Goal: Task Accomplishment & Management: Complete application form

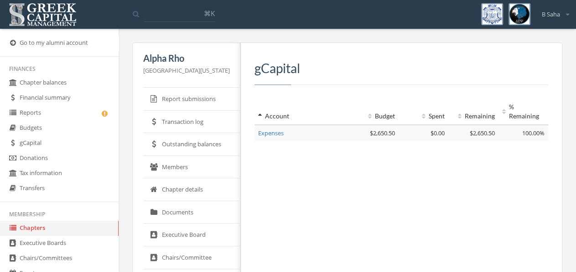
click at [35, 112] on link "Reports" at bounding box center [59, 112] width 119 height 15
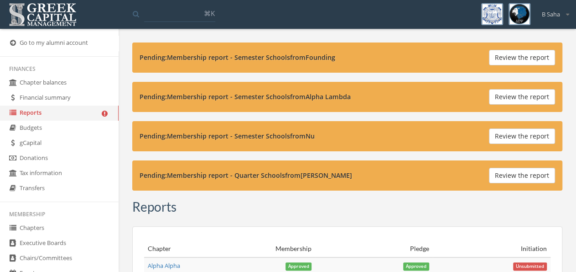
click at [509, 172] on button "Review the report" at bounding box center [522, 175] width 66 height 16
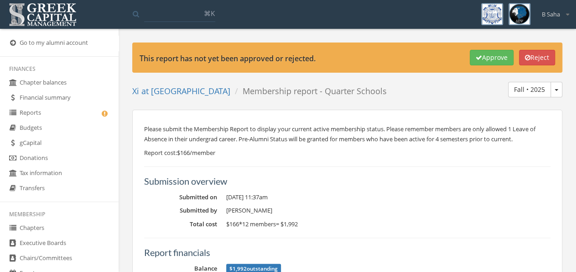
click at [74, 115] on link "Reports" at bounding box center [59, 112] width 119 height 15
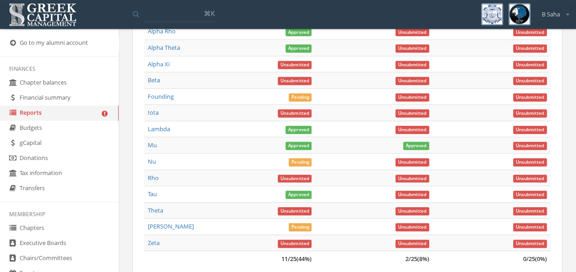
scroll to position [427, 0]
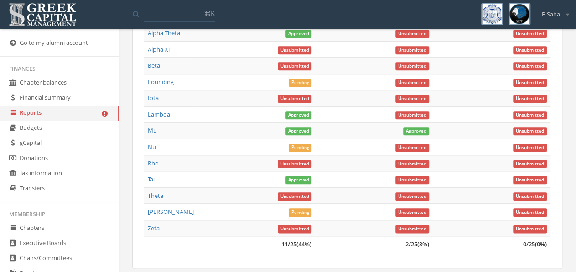
click at [167, 118] on link "Lambda" at bounding box center [159, 114] width 22 height 8
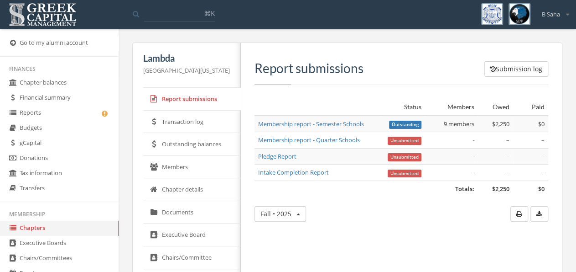
click at [341, 126] on link "Membership report - Semester Schools" at bounding box center [311, 124] width 106 height 8
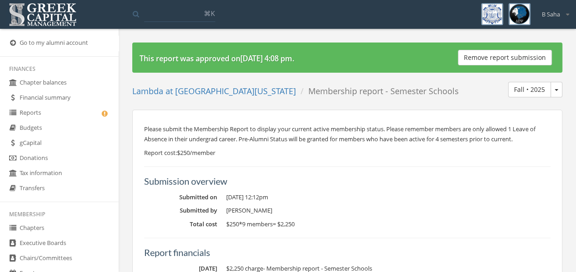
click at [490, 57] on button "Remove report submission" at bounding box center [505, 58] width 94 height 16
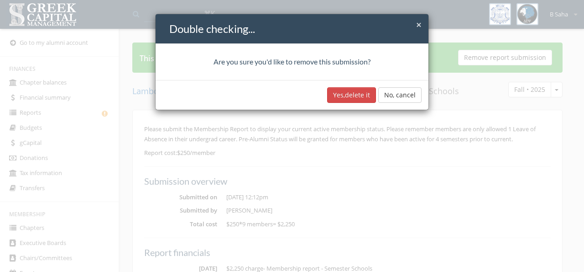
click at [351, 92] on button "Yes, delete it" at bounding box center [351, 95] width 49 height 16
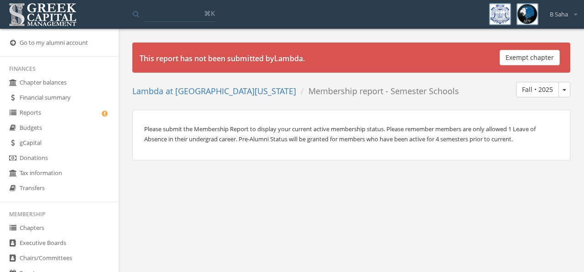
click at [58, 113] on link "Reports" at bounding box center [59, 112] width 119 height 15
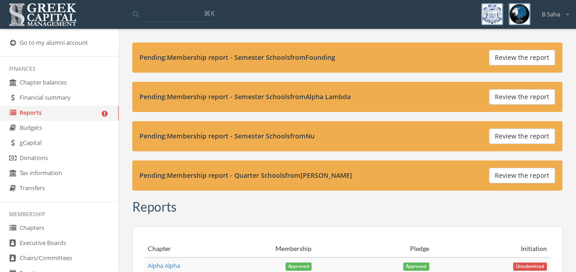
click at [517, 94] on button "Review the report" at bounding box center [522, 97] width 66 height 16
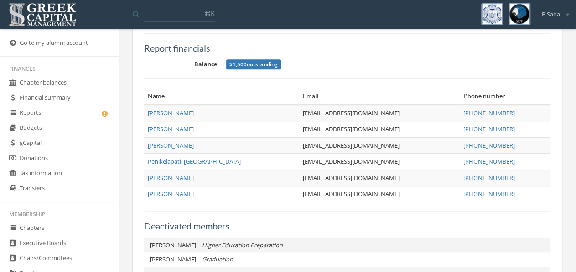
scroll to position [237, 0]
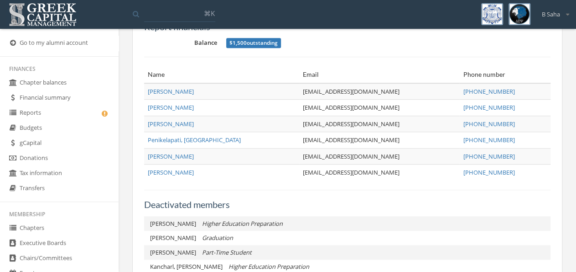
click at [72, 114] on link "Reports" at bounding box center [59, 112] width 119 height 15
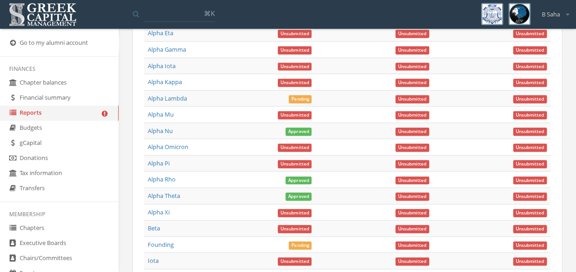
scroll to position [250, 0]
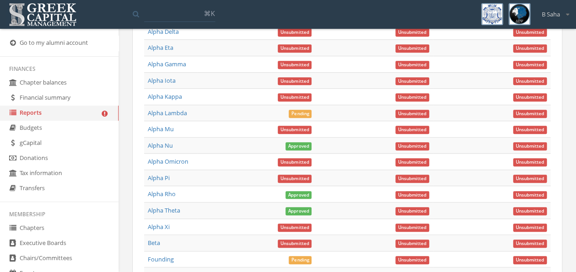
click at [168, 198] on link "Alpha Rho" at bounding box center [162, 193] width 28 height 8
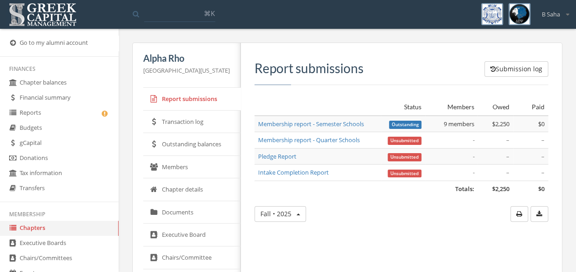
click at [333, 125] on link "Membership report - Semester Schools" at bounding box center [311, 124] width 106 height 8
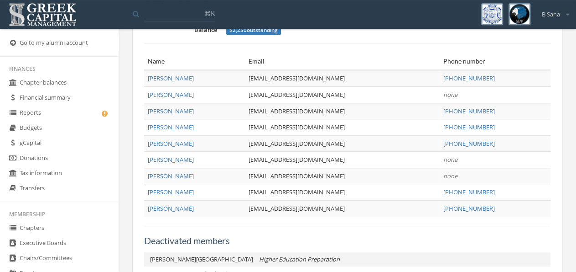
scroll to position [237, 0]
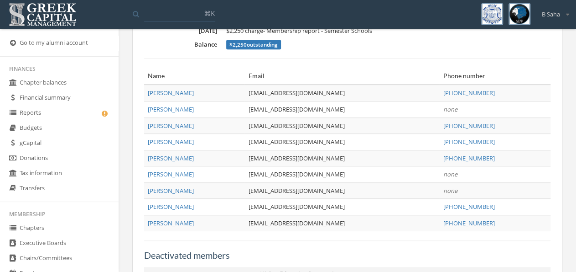
click at [83, 114] on link "Reports" at bounding box center [59, 112] width 119 height 15
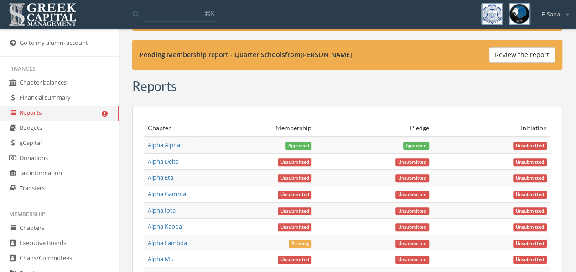
scroll to position [108, 0]
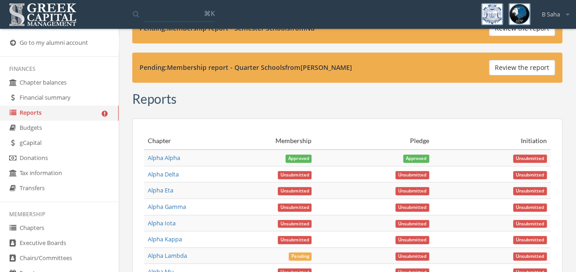
click at [167, 153] on link "Alpha Alpha" at bounding box center [164, 157] width 32 height 8
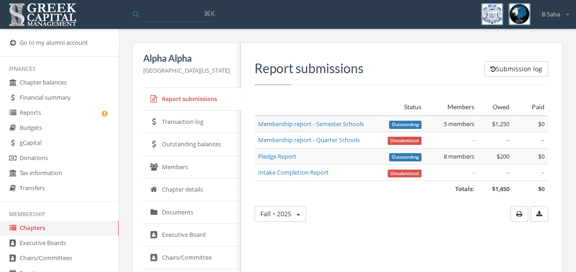
click at [198, 143] on link "Outstanding balances" at bounding box center [192, 144] width 98 height 23
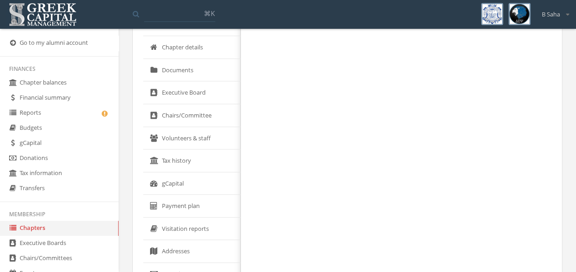
scroll to position [142, 0]
click at [192, 178] on link "gCapital" at bounding box center [192, 183] width 98 height 23
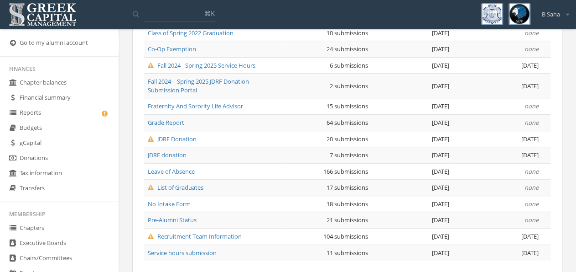
scroll to position [190, 0]
click at [206, 235] on span "Recruitment Team Information" at bounding box center [195, 235] width 94 height 8
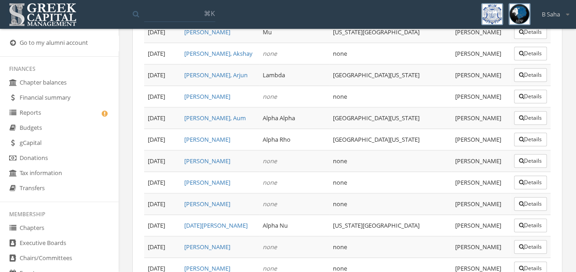
scroll to position [2152, 0]
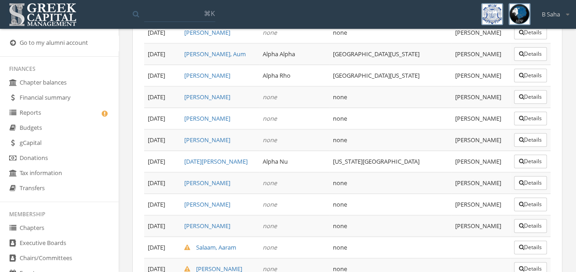
click at [529, 261] on button "Details" at bounding box center [530, 268] width 33 height 14
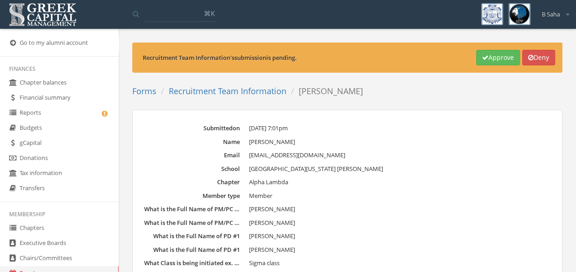
click at [487, 54] on button "Approve" at bounding box center [498, 58] width 44 height 16
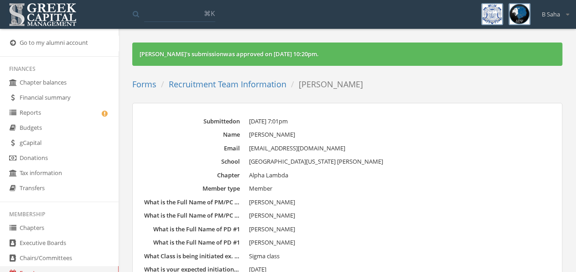
click at [212, 85] on link "Recruitment Team Information" at bounding box center [228, 83] width 118 height 11
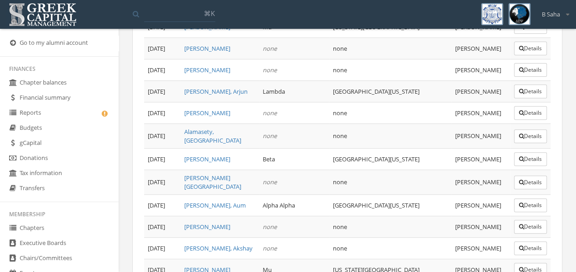
scroll to position [2152, 0]
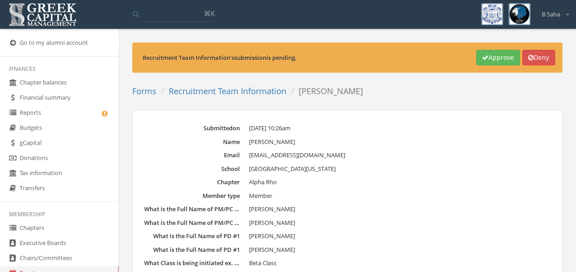
click at [493, 62] on button "Approve" at bounding box center [498, 58] width 44 height 16
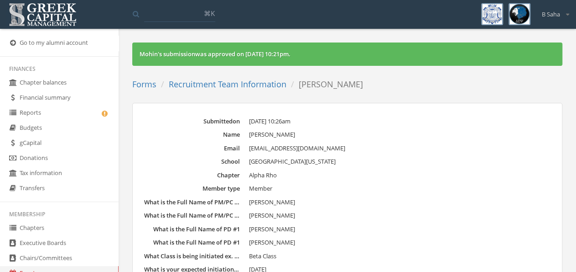
click at [149, 84] on link "Forms" at bounding box center [144, 83] width 24 height 11
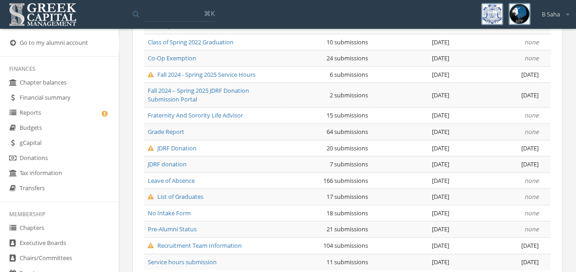
scroll to position [190, 0]
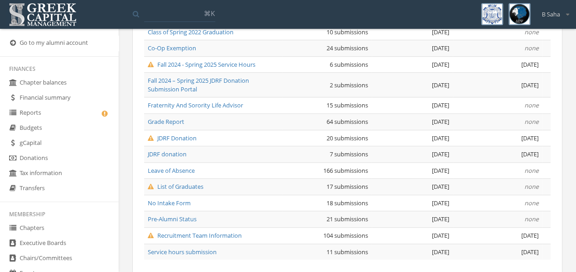
click at [171, 119] on span "Grade Report" at bounding box center [166, 121] width 37 height 8
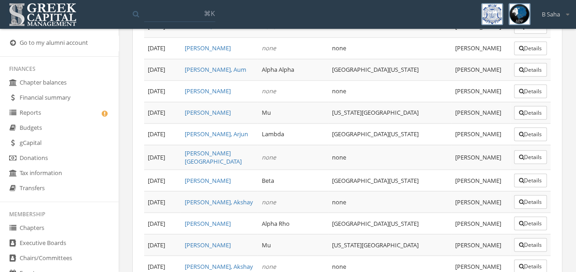
scroll to position [1280, 0]
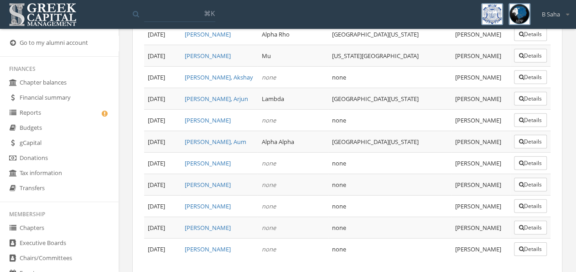
click at [525, 220] on button "Details" at bounding box center [530, 227] width 33 height 14
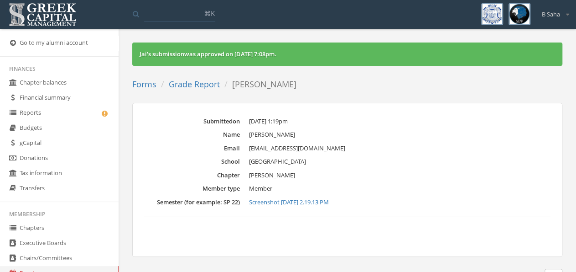
click at [331, 200] on link "Screenshot 2025-04-30 at 2.19.13 PM" at bounding box center [400, 202] width 302 height 9
